Goal: Find specific page/section: Find specific page/section

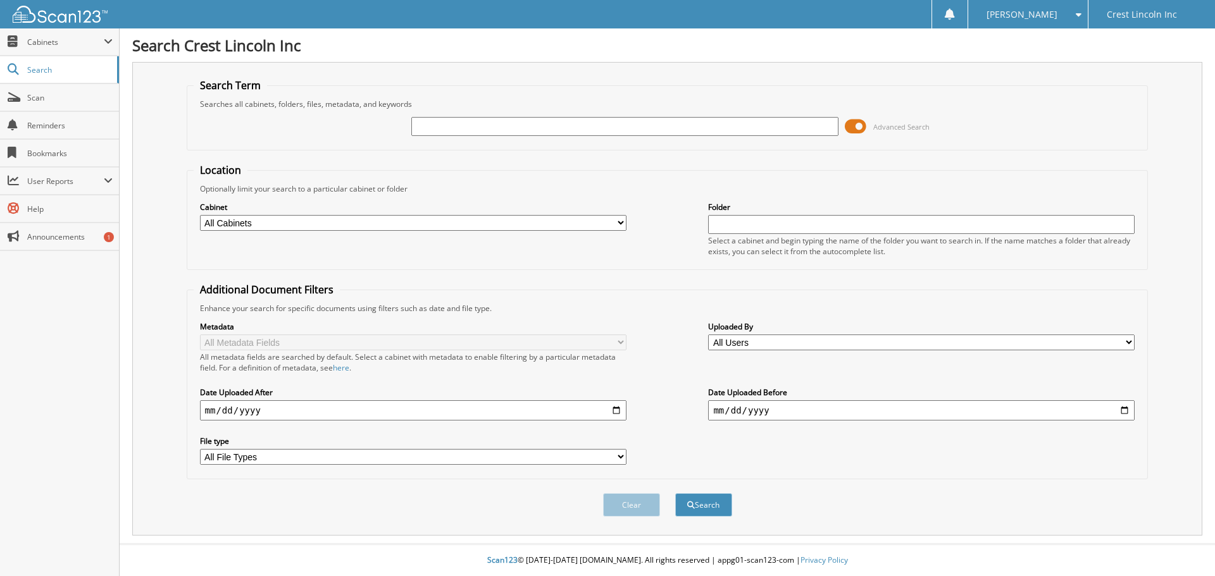
click at [859, 121] on span at bounding box center [856, 126] width 22 height 19
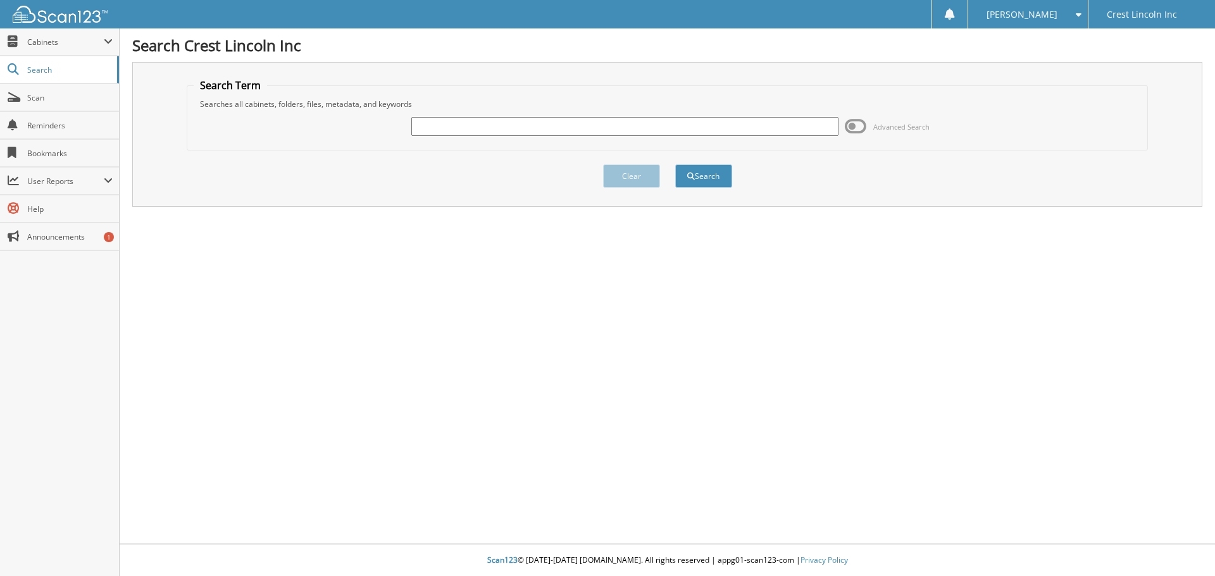
click at [469, 130] on input "text" at bounding box center [624, 126] width 426 height 19
type input "723895"
click at [675, 165] on button "Search" at bounding box center [703, 176] width 57 height 23
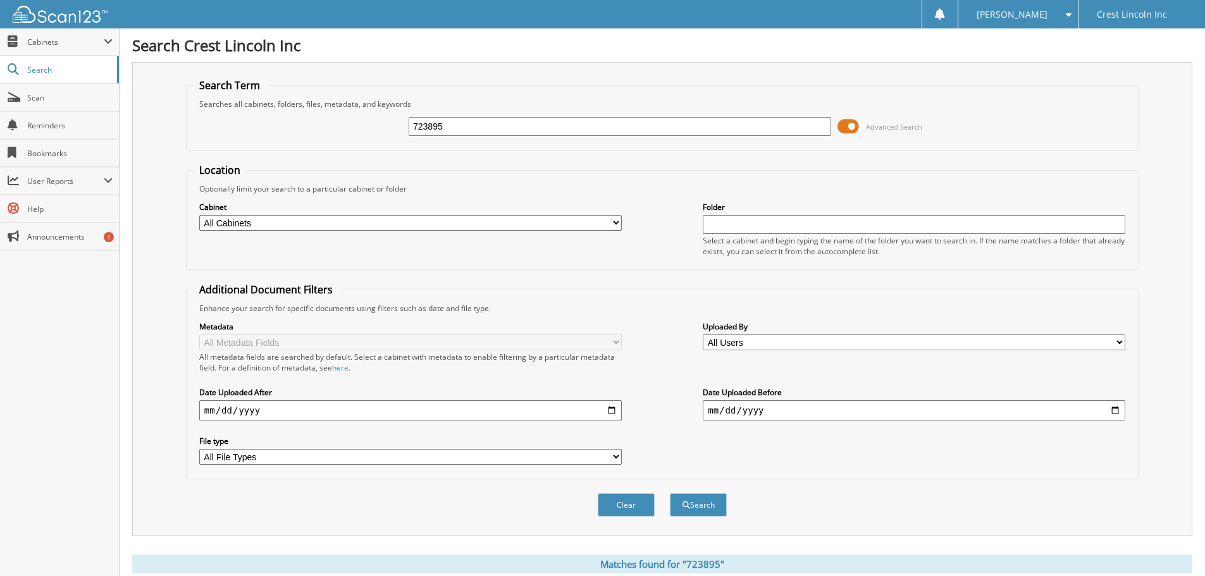
click at [848, 124] on span at bounding box center [849, 126] width 22 height 19
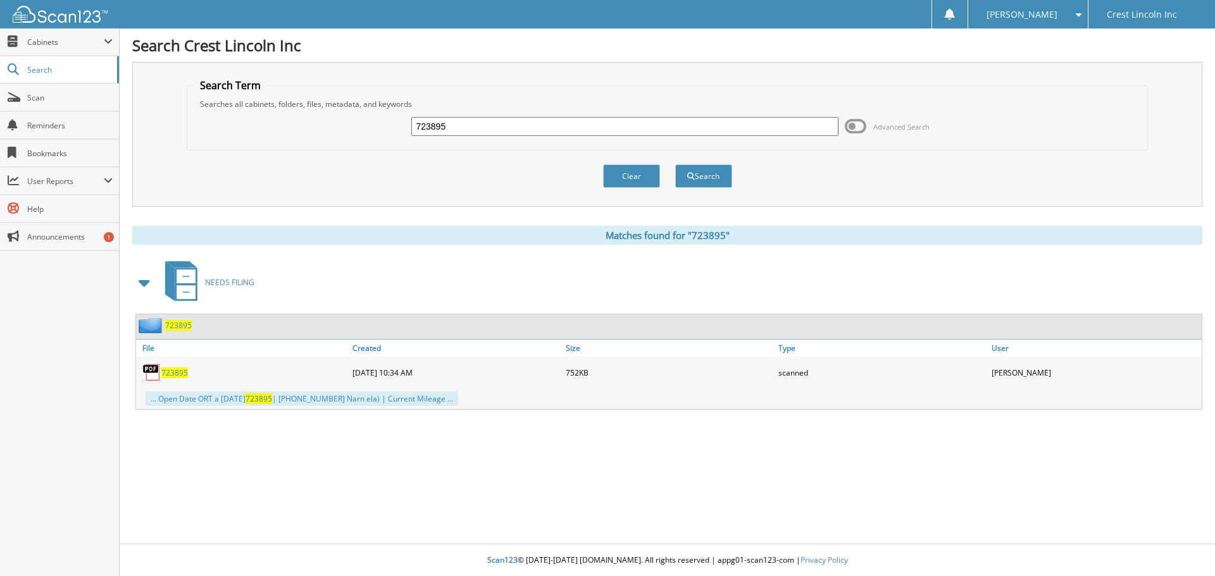
click at [177, 375] on span "723895" at bounding box center [174, 373] width 27 height 11
